Goal: Transaction & Acquisition: Obtain resource

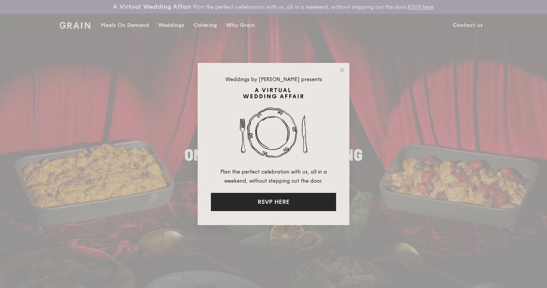
click at [276, 203] on button "RSVP HERE" at bounding box center [273, 202] width 125 height 18
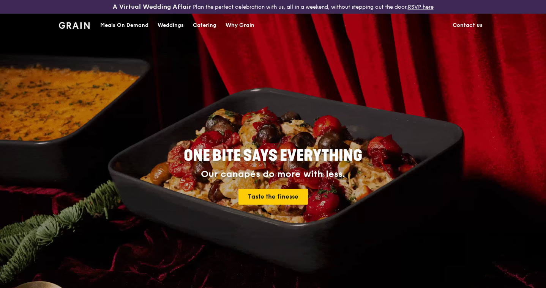
click at [198, 26] on div "Catering" at bounding box center [205, 25] width 24 height 23
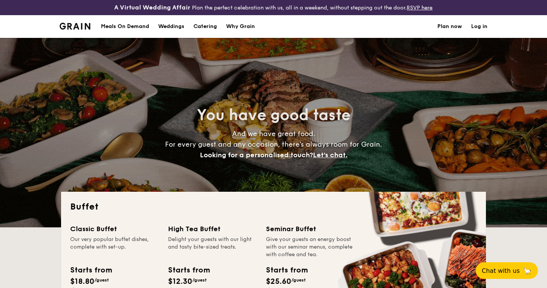
select select
click at [175, 24] on div "Weddings" at bounding box center [171, 26] width 26 height 23
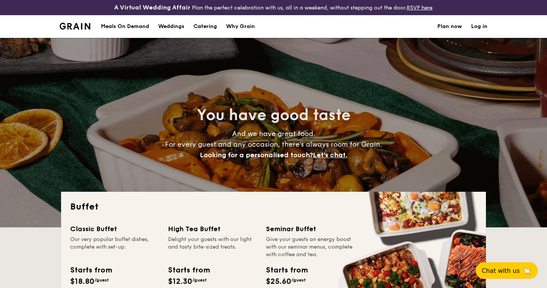
click at [203, 25] on h1 "Catering" at bounding box center [205, 26] width 24 height 23
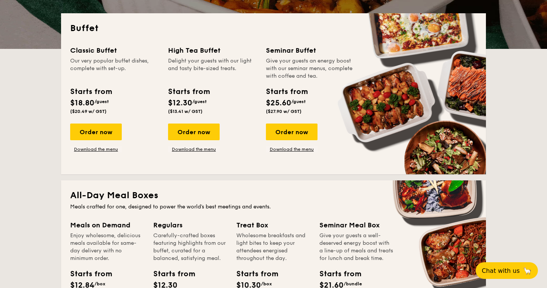
scroll to position [176, 0]
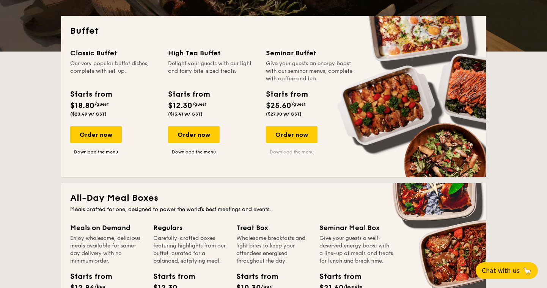
click at [285, 153] on link "Download the menu" at bounding box center [292, 152] width 52 height 6
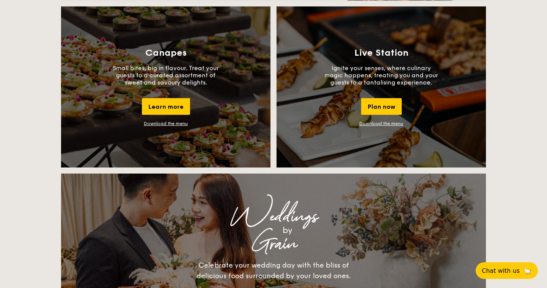
scroll to position [687, 0]
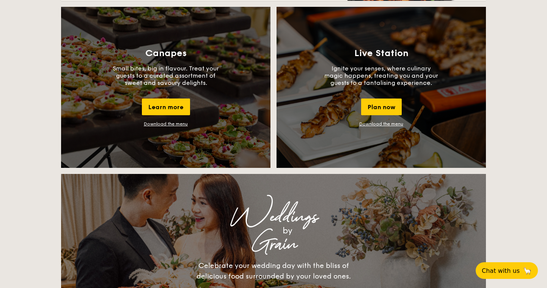
click at [183, 126] on link "Download the menu" at bounding box center [166, 123] width 44 height 5
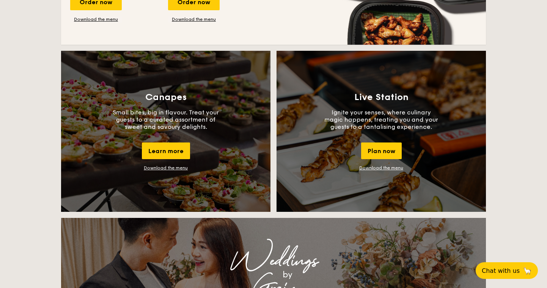
scroll to position [644, 0]
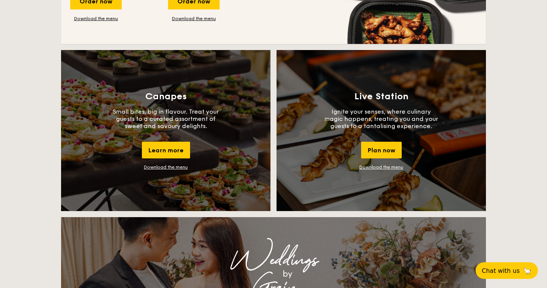
click at [384, 166] on link "Download the menu" at bounding box center [381, 167] width 44 height 5
